Goal: Task Accomplishment & Management: Manage account settings

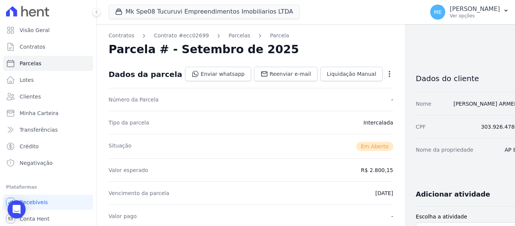
scroll to position [188, 0]
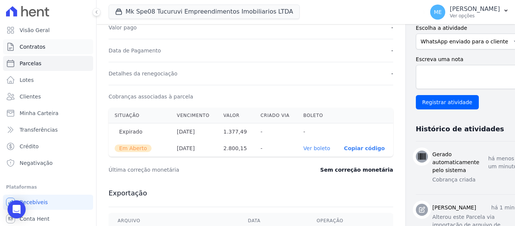
click at [28, 48] on span "Contratos" at bounding box center [33, 47] width 26 height 8
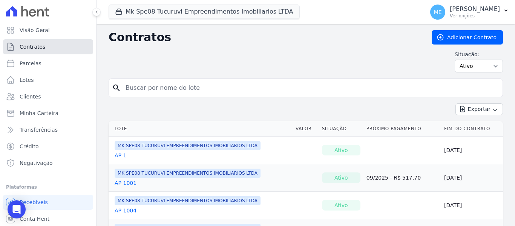
click at [30, 41] on link "Contratos" at bounding box center [48, 46] width 90 height 15
click at [181, 15] on button "Mk Spe08 Tucuruvi Empreendimentos Imobiliarios LTDA" at bounding box center [204, 12] width 191 height 14
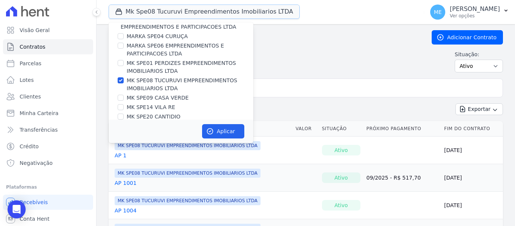
scroll to position [20, 0]
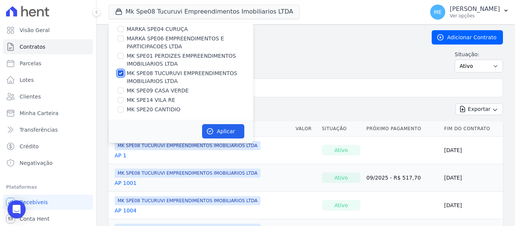
click at [120, 73] on input "MK SPE08 TUCURUVI EMPREENDIMENTOS IMOBILIARIOS LTDA" at bounding box center [121, 73] width 6 height 6
checkbox input "false"
click at [119, 99] on input "MK SPE14 VILA RE" at bounding box center [121, 100] width 6 height 6
checkbox input "true"
click at [208, 127] on button "Aplicar" at bounding box center [223, 131] width 42 height 14
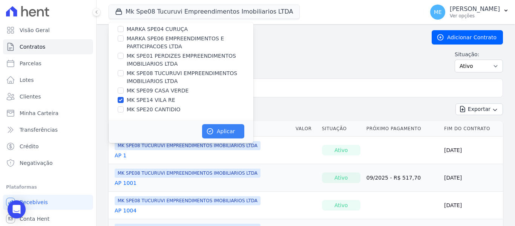
scroll to position [19, 0]
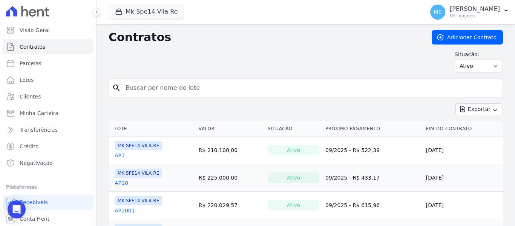
click at [254, 87] on input "search" at bounding box center [310, 87] width 378 height 15
type input "3015"
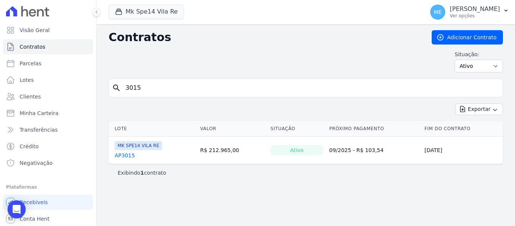
click at [128, 153] on link "AP3015" at bounding box center [125, 156] width 20 height 8
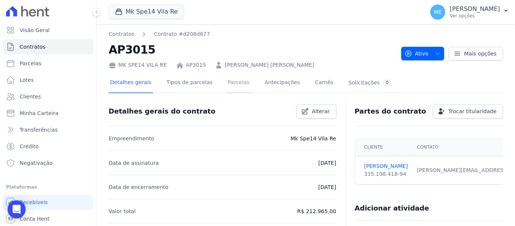
click at [231, 83] on link "Parcelas" at bounding box center [238, 83] width 25 height 20
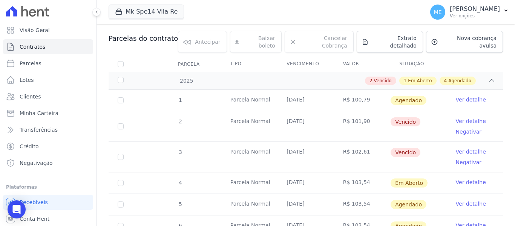
scroll to position [113, 0]
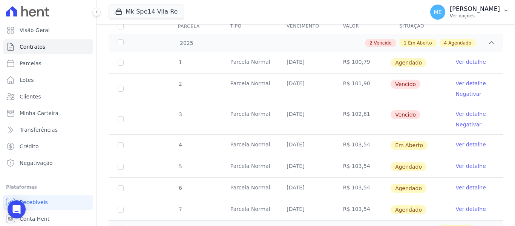
click at [503, 9] on icon "button" at bounding box center [506, 11] width 6 height 6
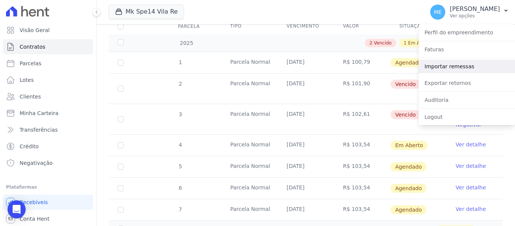
click at [461, 69] on link "Importar remessas" at bounding box center [466, 67] width 96 height 14
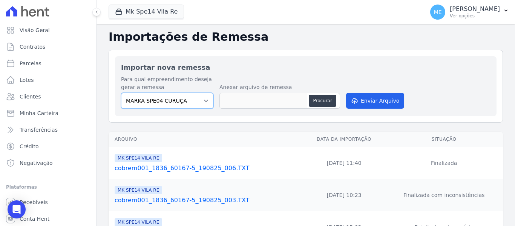
click at [204, 103] on select "MARKA SPE04 CURUÇA MARKA SPE06 EMPREENDIMENTOS E PARTICIPACOES LTDA MK SPE01 PE…" at bounding box center [167, 101] width 92 height 16
select select "39995bf4-9ae3-4619-a753-9d7f943d9086"
click at [121, 93] on select "MARKA SPE04 CURUÇA MARKA SPE06 EMPREENDIMENTOS E PARTICIPACOES LTDA MK SPE01 PE…" at bounding box center [167, 101] width 92 height 16
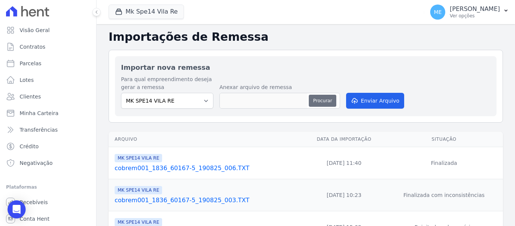
click at [325, 98] on button "Procurar" at bounding box center [322, 101] width 27 height 12
type input "cobrem001_1836_60167-5_150925_003.TXT"
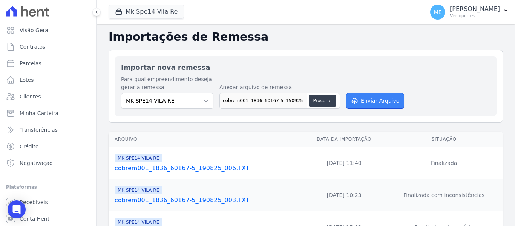
click at [387, 97] on button "Enviar Arquivo" at bounding box center [375, 101] width 58 height 16
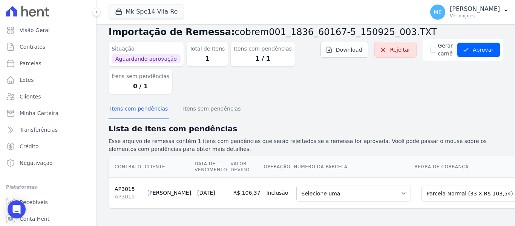
scroll to position [19, 0]
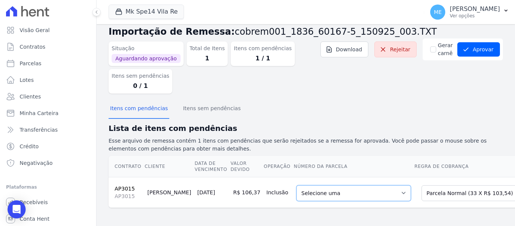
click at [369, 186] on select "Selecione uma 1 - [DATE] - R$ 100,79 - Agendado 5 - [DATE] - R$ 103,54 - Agenda…" at bounding box center [353, 193] width 115 height 16
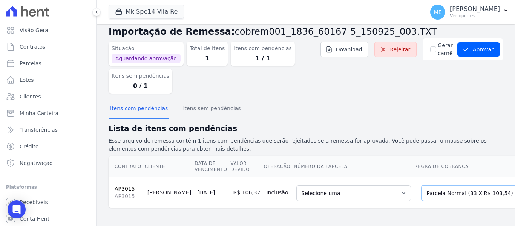
click at [475, 186] on select "Selecione uma Nova Parcela Avulsa Parcela Avulsa Existente Intercalada (1 X R$ …" at bounding box center [474, 193] width 107 height 16
click at [477, 186] on select "Selecione uma Nova Parcela Avulsa Parcela Avulsa Existente Intercalada (1 X R$ …" at bounding box center [474, 193] width 107 height 16
click at [454, 187] on select "Selecione uma Nova Parcela Avulsa Parcela Avulsa Existente Intercalada (1 X R$ …" at bounding box center [474, 193] width 107 height 16
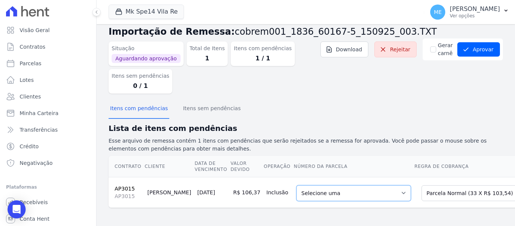
click at [366, 186] on select "Selecione uma 1 - [DATE] - R$ 100,79 - Agendado 5 - [DATE] - R$ 103,54 - Agenda…" at bounding box center [353, 193] width 115 height 16
click at [462, 106] on div "Itens com pendências Itens sem pendências" at bounding box center [306, 109] width 394 height 18
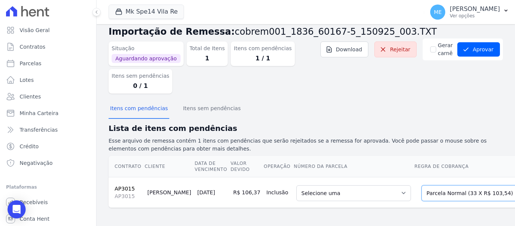
click at [474, 188] on select "Selecione uma Nova Parcela Avulsa Parcela Avulsa Existente Intercalada (1 X R$ …" at bounding box center [474, 193] width 107 height 16
click at [421, 185] on select "Selecione uma Nova Parcela Avulsa Parcela Avulsa Existente Intercalada (1 X R$ …" at bounding box center [474, 193] width 107 height 16
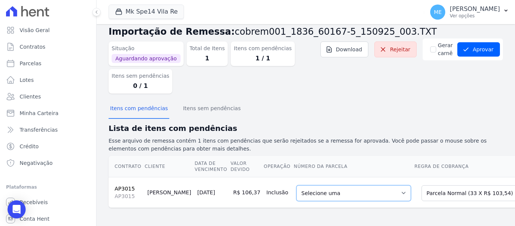
click at [368, 188] on select "Selecione uma 1 - [DATE] - R$ 100,79 - Agendado 5 - [DATE] - R$ 103,54 - Agenda…" at bounding box center [353, 193] width 115 height 16
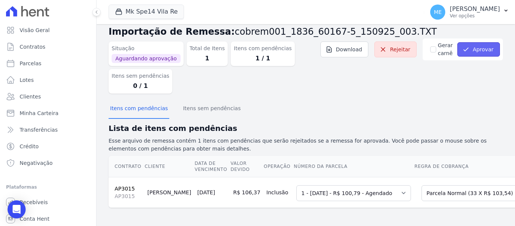
click at [484, 43] on button "Aprovar" at bounding box center [478, 49] width 43 height 14
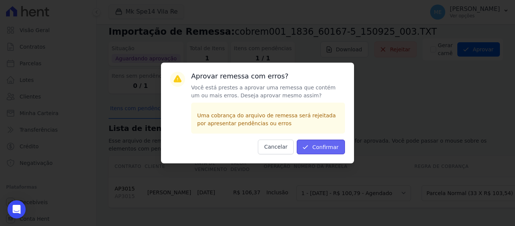
click at [316, 144] on button "Confirmar" at bounding box center [321, 146] width 48 height 15
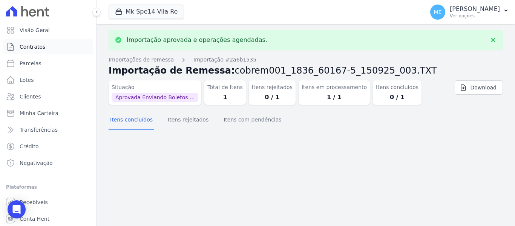
click at [40, 46] on span "Contratos" at bounding box center [33, 47] width 26 height 8
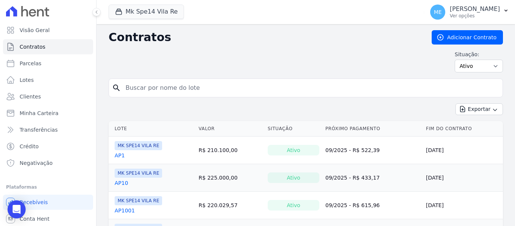
click at [294, 88] on input "search" at bounding box center [310, 87] width 378 height 15
type input "3015"
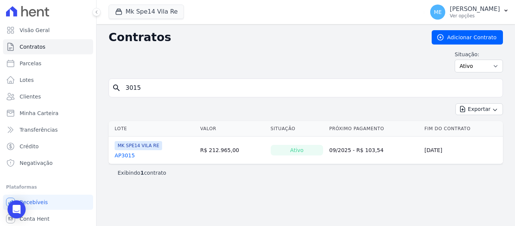
click at [119, 155] on link "AP3015" at bounding box center [125, 156] width 20 height 8
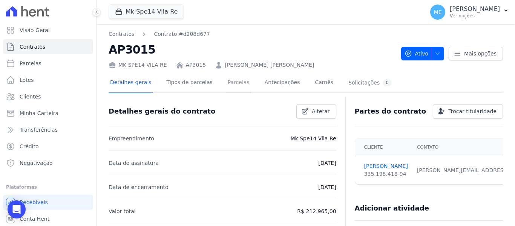
click at [226, 84] on link "Parcelas" at bounding box center [238, 83] width 25 height 20
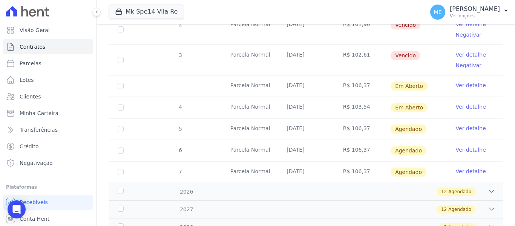
scroll to position [75, 0]
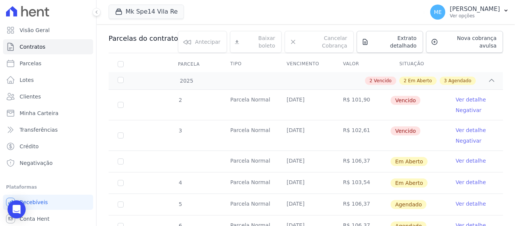
click at [461, 157] on link "Ver detalhe" at bounding box center [471, 161] width 30 height 8
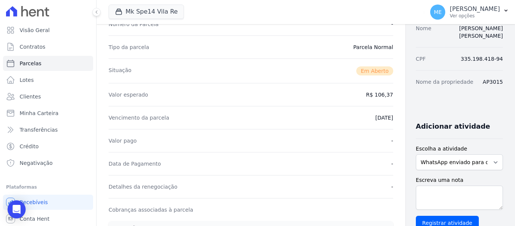
scroll to position [113, 0]
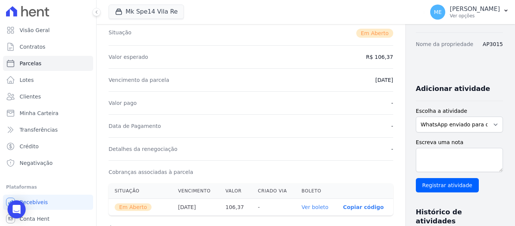
click at [302, 208] on link "Ver boleto" at bounding box center [315, 207] width 27 height 6
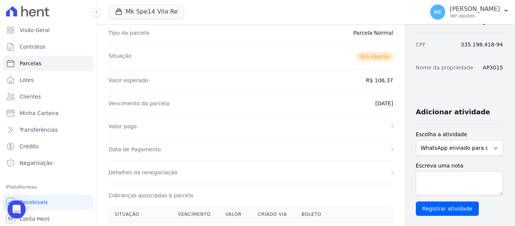
scroll to position [0, 0]
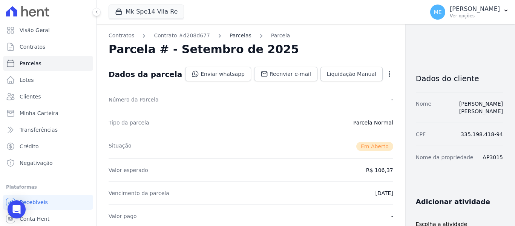
click at [230, 36] on link "Parcelas" at bounding box center [241, 36] width 22 height 8
